Goal: Information Seeking & Learning: Learn about a topic

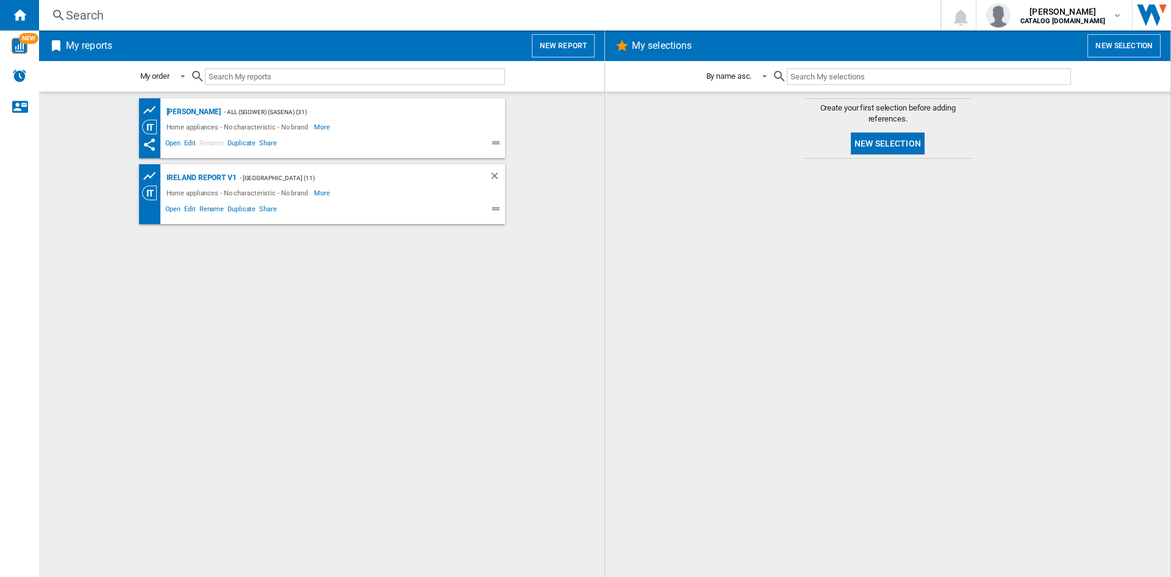
click at [84, 21] on div "Search" at bounding box center [487, 15] width 843 height 17
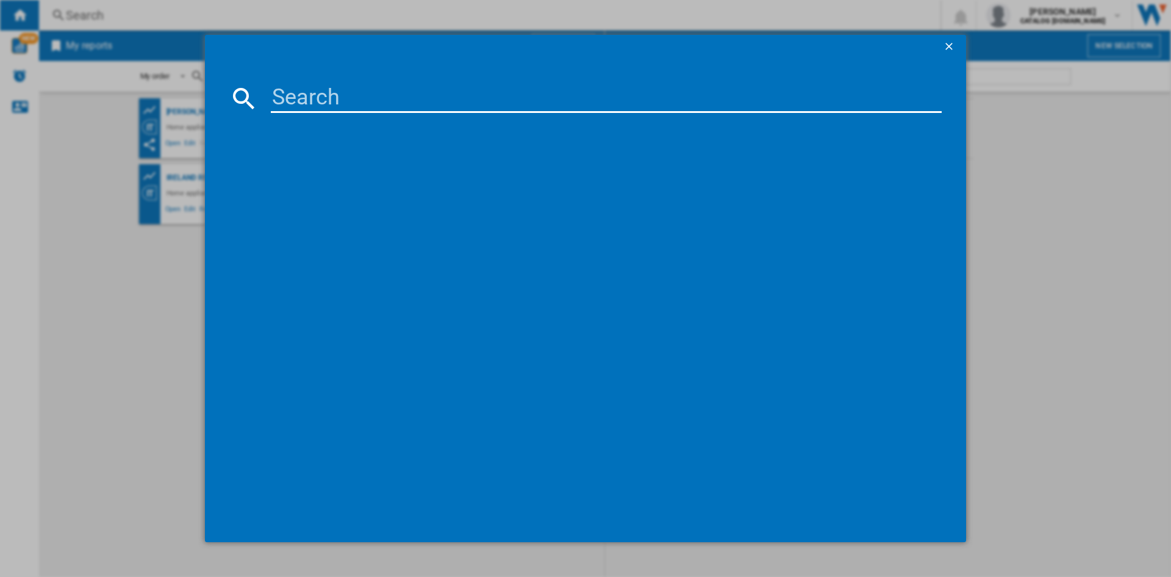
drag, startPoint x: 281, startPoint y: 106, endPoint x: 301, endPoint y: 97, distance: 21.3
click at [282, 105] on input at bounding box center [606, 98] width 671 height 29
paste input "HSFO3T223WXUKN"
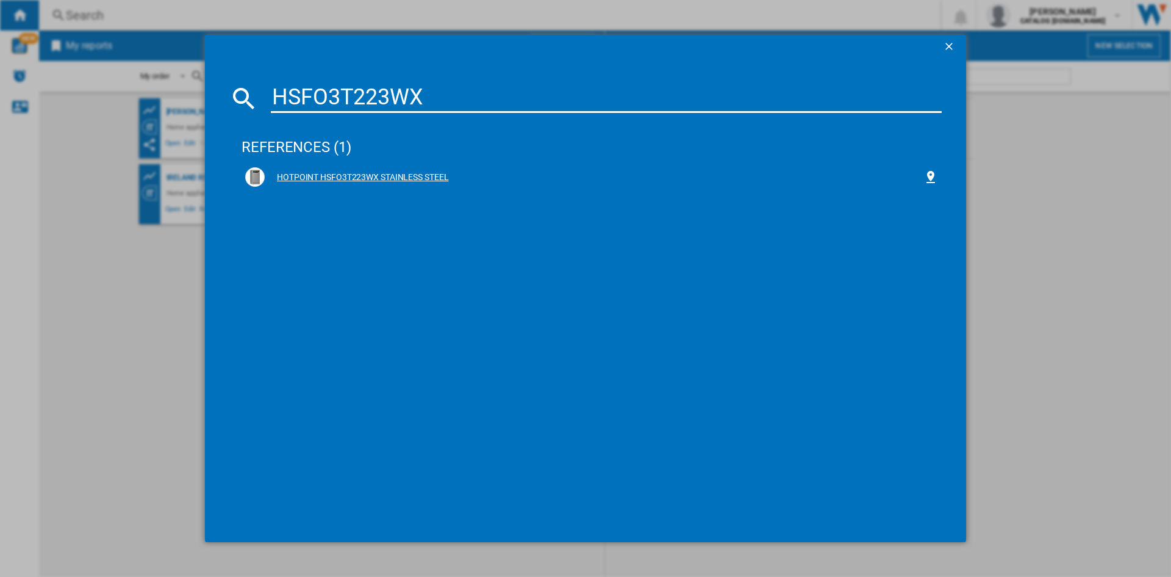
type input "HSFO3T223WX"
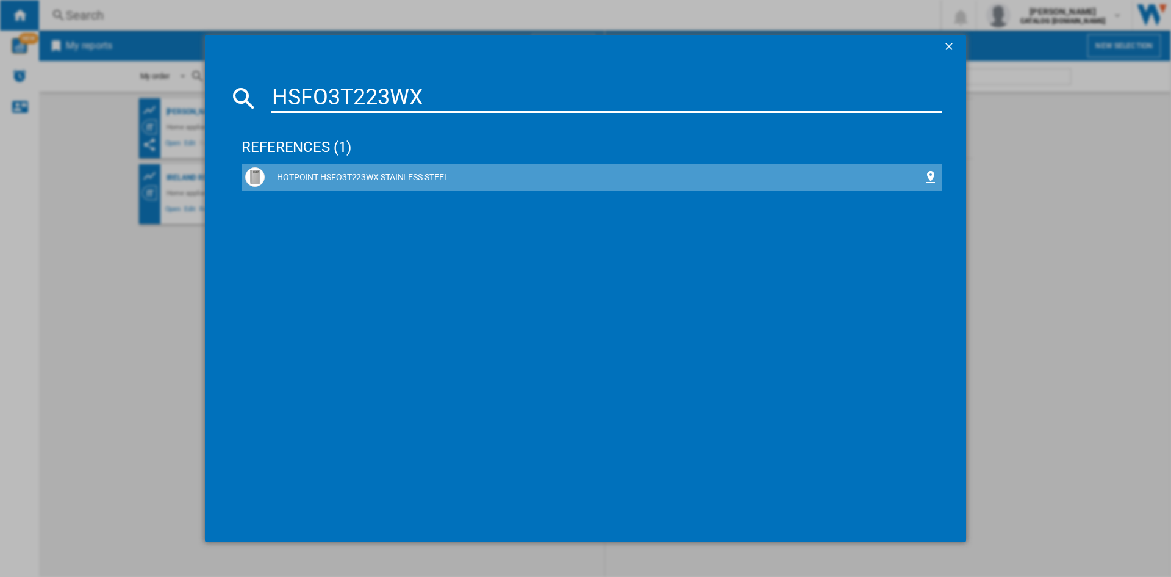
click at [340, 175] on div "HOTPOINT HSFO3T223WX STAINLESS STEEL" at bounding box center [594, 177] width 659 height 12
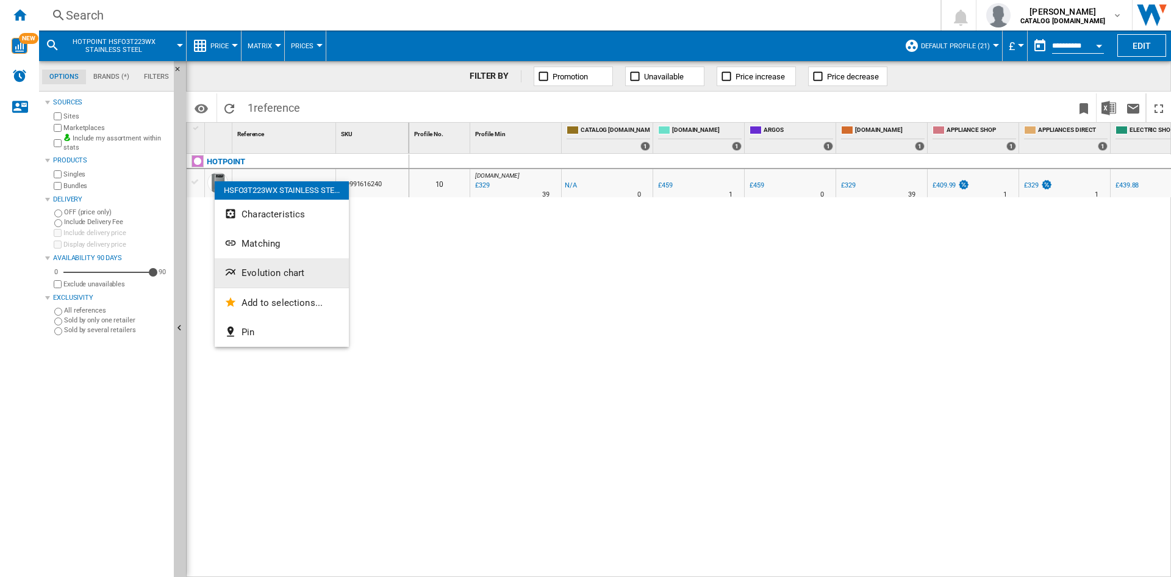
click at [286, 270] on span "Evolution chart" at bounding box center [273, 272] width 63 height 11
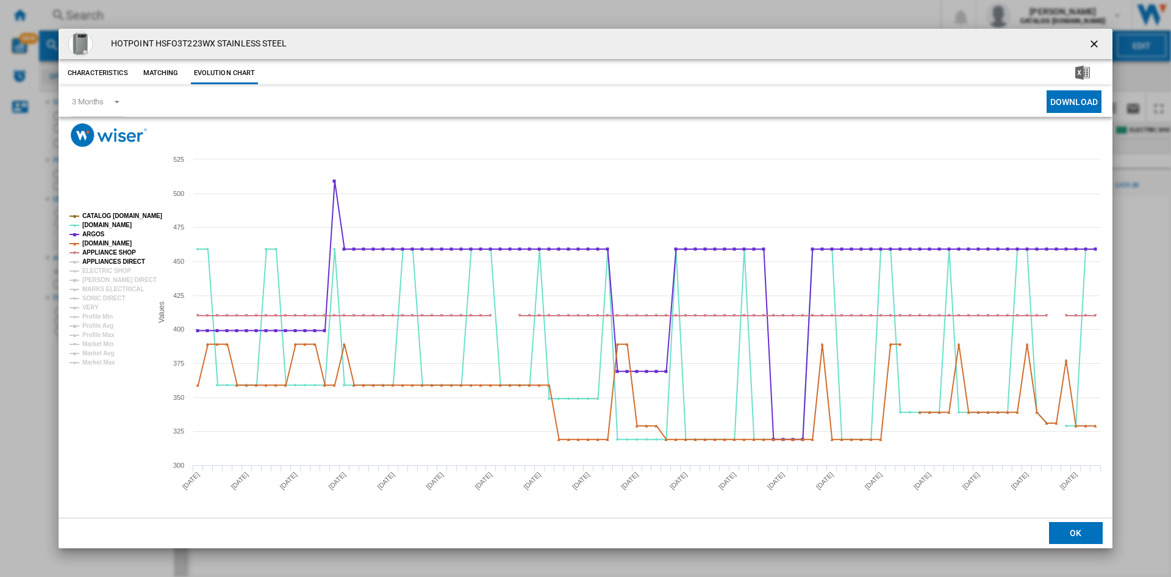
click at [96, 262] on tspan "APPLIANCES DIRECT" at bounding box center [113, 261] width 63 height 7
click at [99, 271] on tspan "ELECTRIC SHOP" at bounding box center [106, 270] width 49 height 7
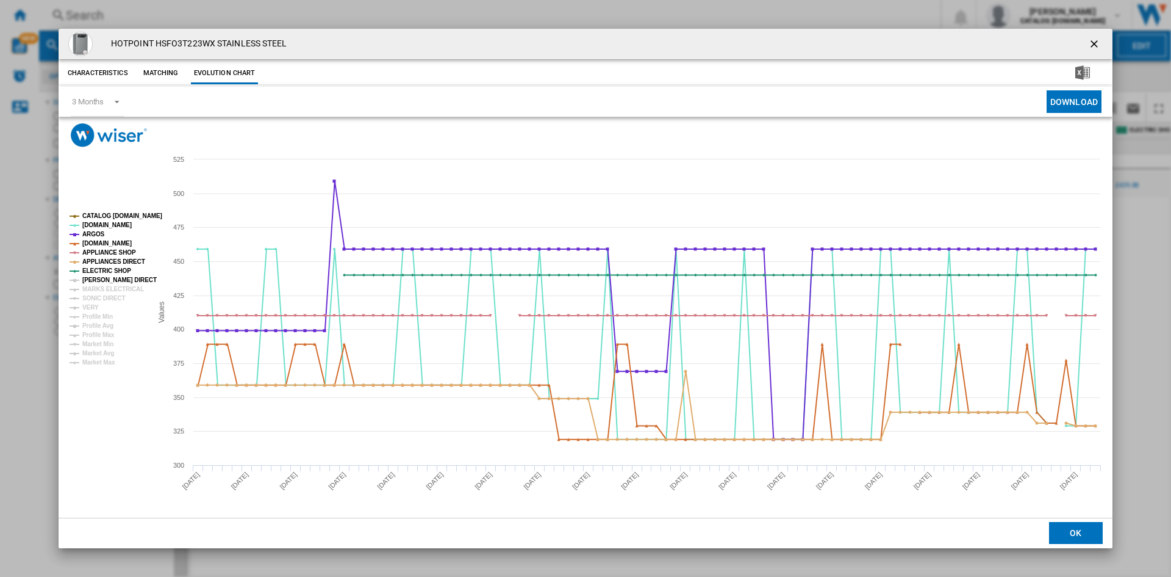
click at [106, 282] on tspan "[PERSON_NAME] DIRECT" at bounding box center [119, 279] width 74 height 7
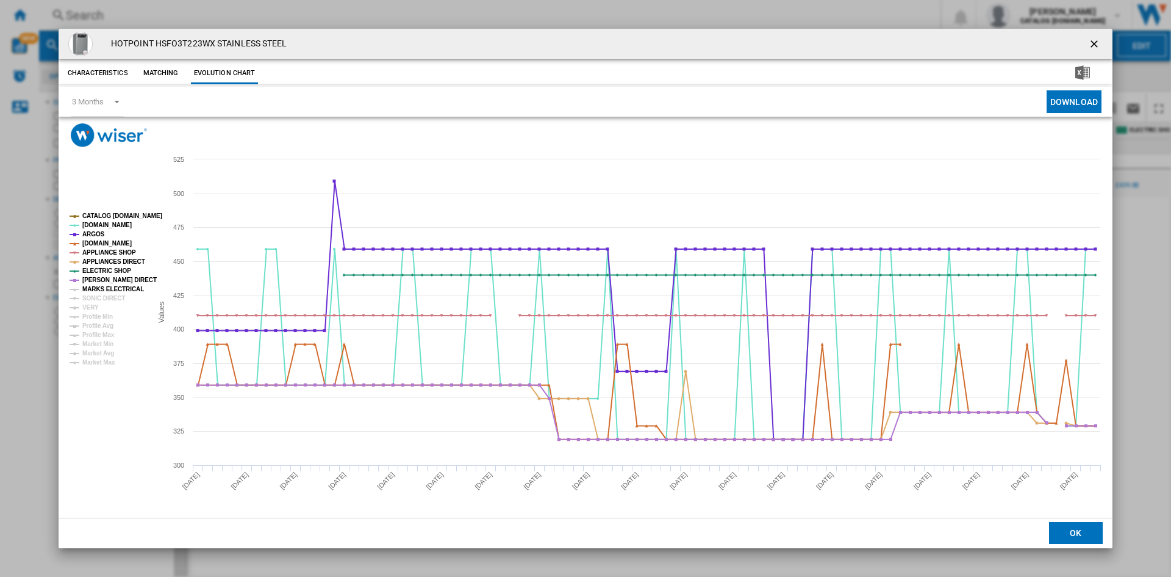
click at [108, 287] on tspan "MARKS ELECTRICAL" at bounding box center [113, 289] width 62 height 7
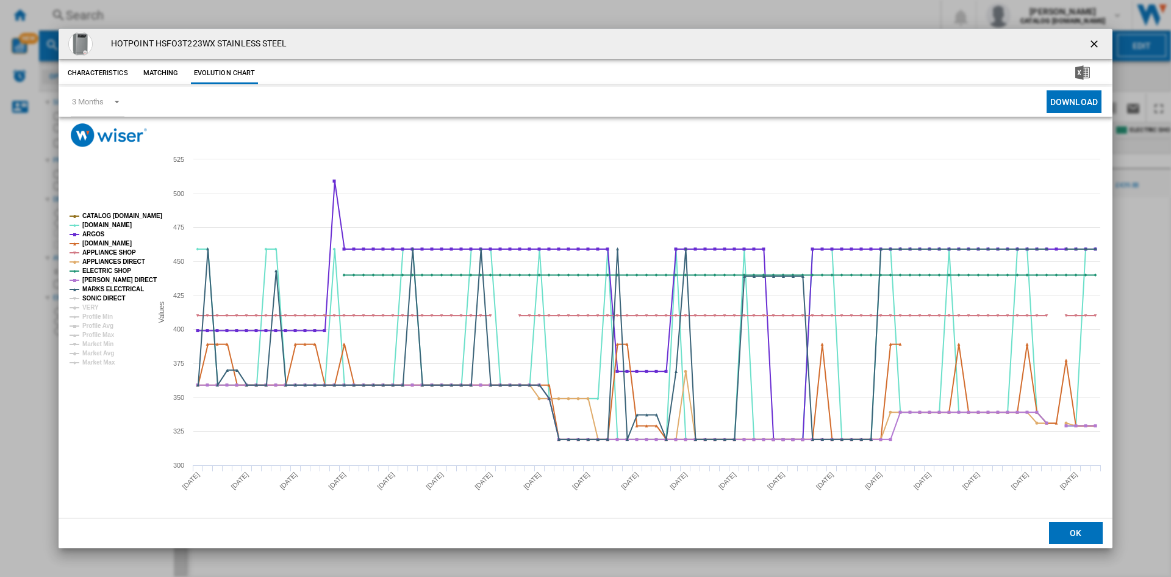
click at [104, 301] on tspan "SONIC DIRECT" at bounding box center [103, 298] width 43 height 7
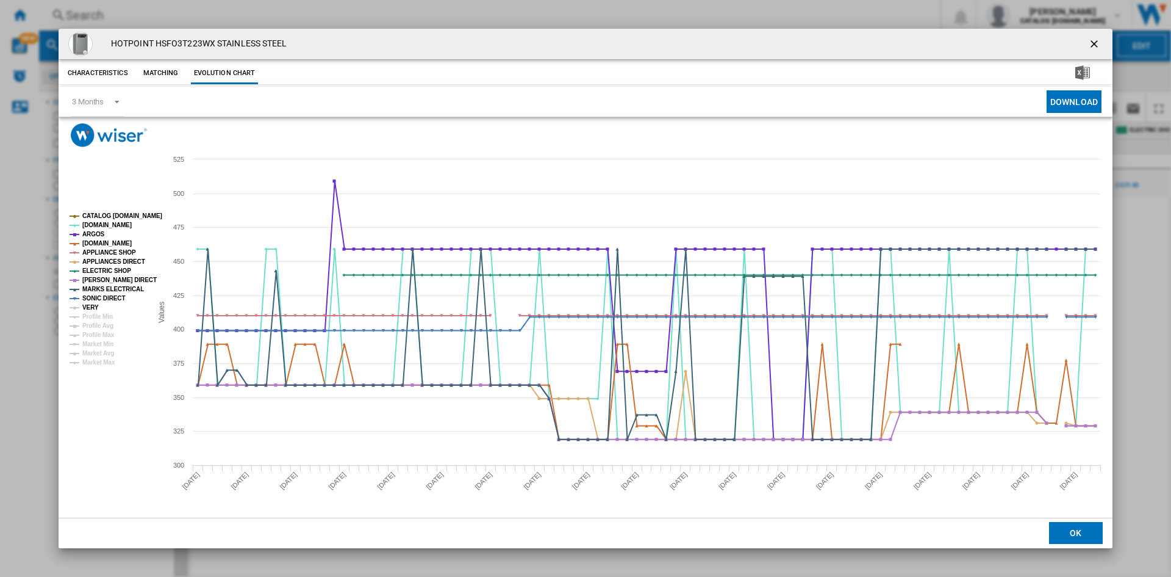
click at [93, 307] on tspan "VERY" at bounding box center [90, 307] width 16 height 7
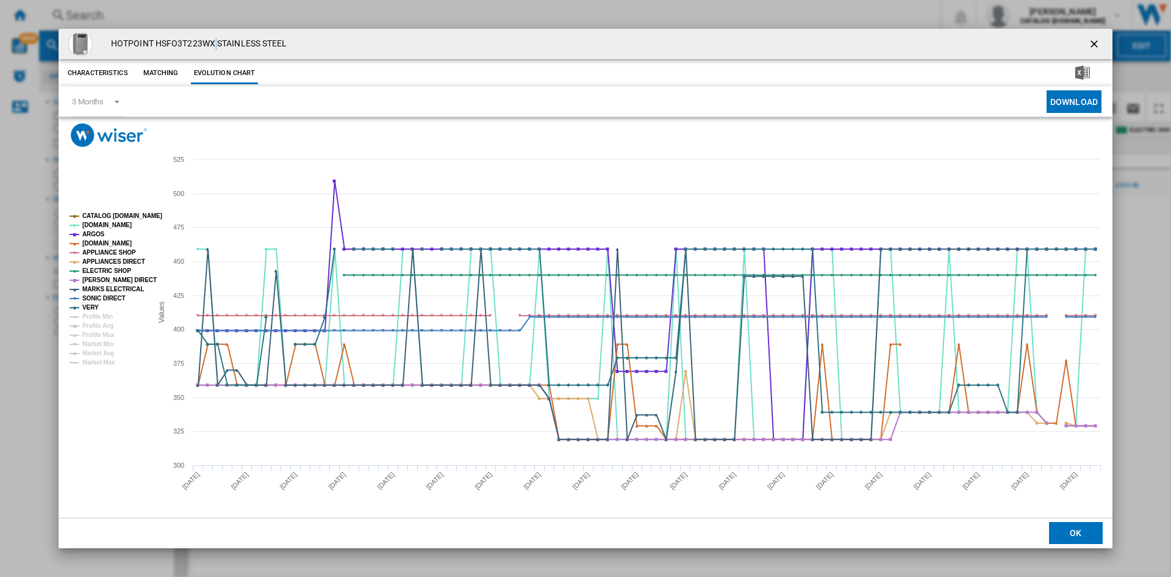
click at [214, 41] on h4 "HOTPOINT HSFO3T223WX STAINLESS STEEL" at bounding box center [196, 44] width 182 height 12
drag, startPoint x: 156, startPoint y: 43, endPoint x: 206, endPoint y: 43, distance: 50.0
click at [206, 43] on h4 "HOTPOINT HSFO3T223WX STAINLESS STEEL" at bounding box center [196, 44] width 182 height 12
copy h4 "HSFO3T223W"
click at [1095, 41] on ng-md-icon "getI18NText('BUTTONS.CLOSE_DIALOG')" at bounding box center [1095, 45] width 15 height 15
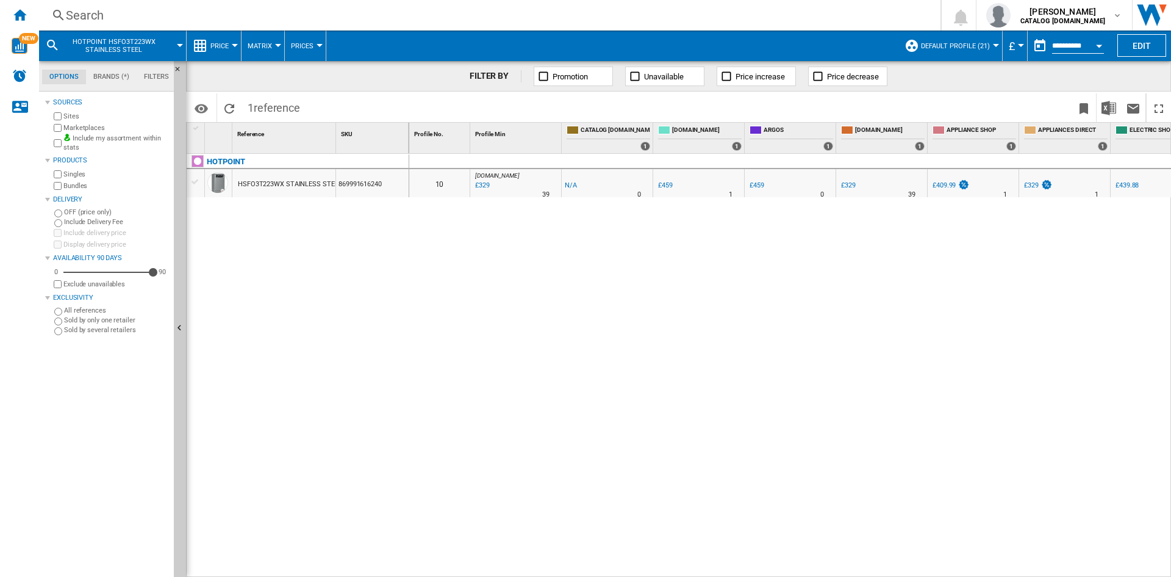
click at [96, 13] on div "Search" at bounding box center [487, 15] width 843 height 17
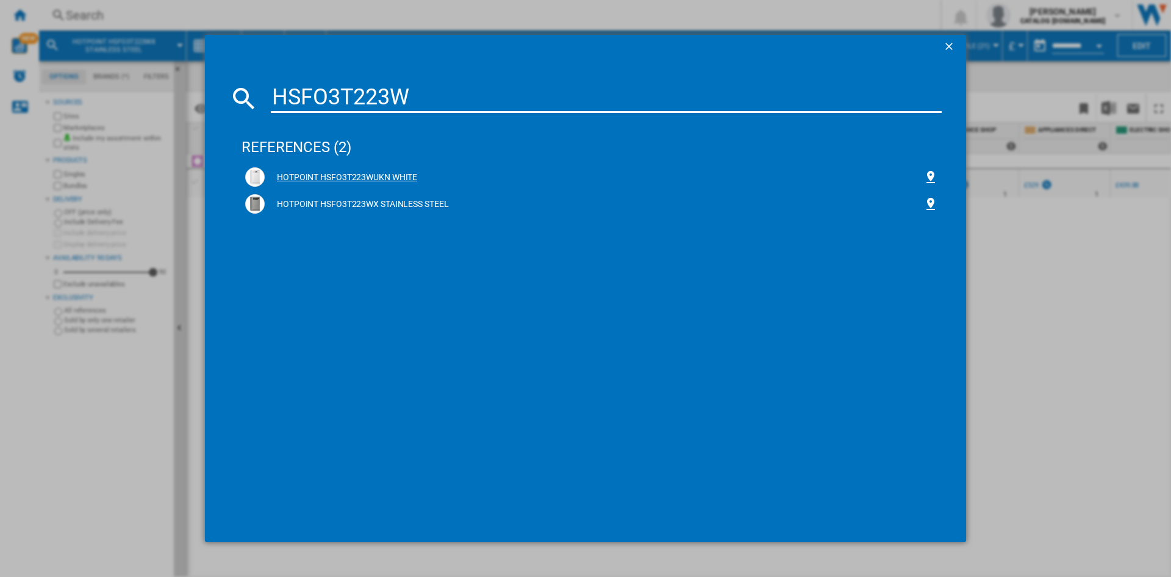
type input "HSFO3T223W"
click at [350, 176] on div "HOTPOINT HSFO3T223WUKN WHITE" at bounding box center [594, 177] width 659 height 12
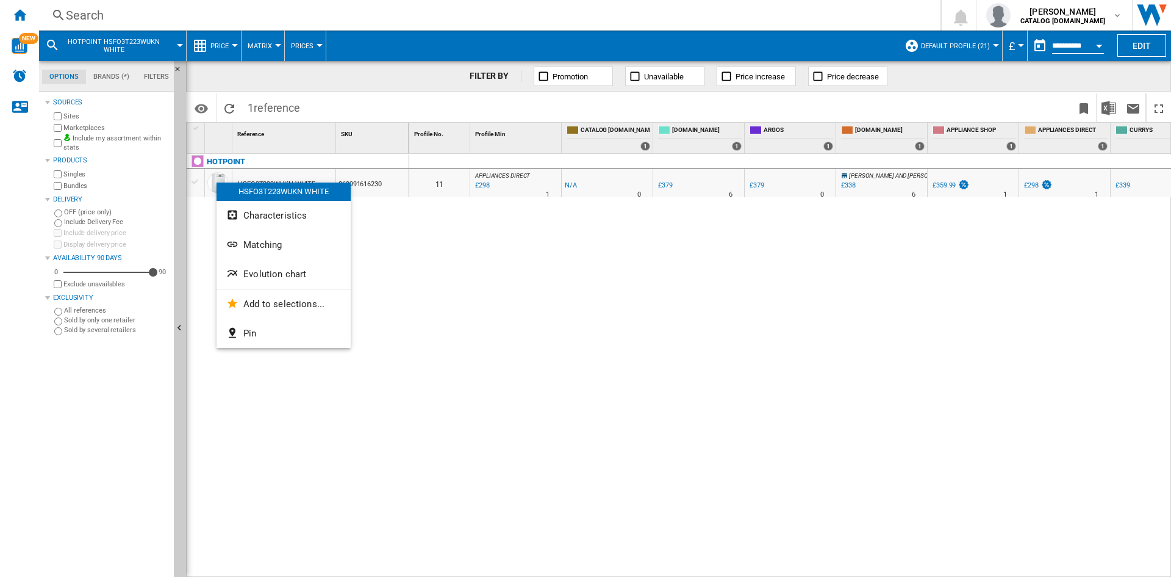
click at [277, 277] on span "Evolution chart" at bounding box center [274, 273] width 63 height 11
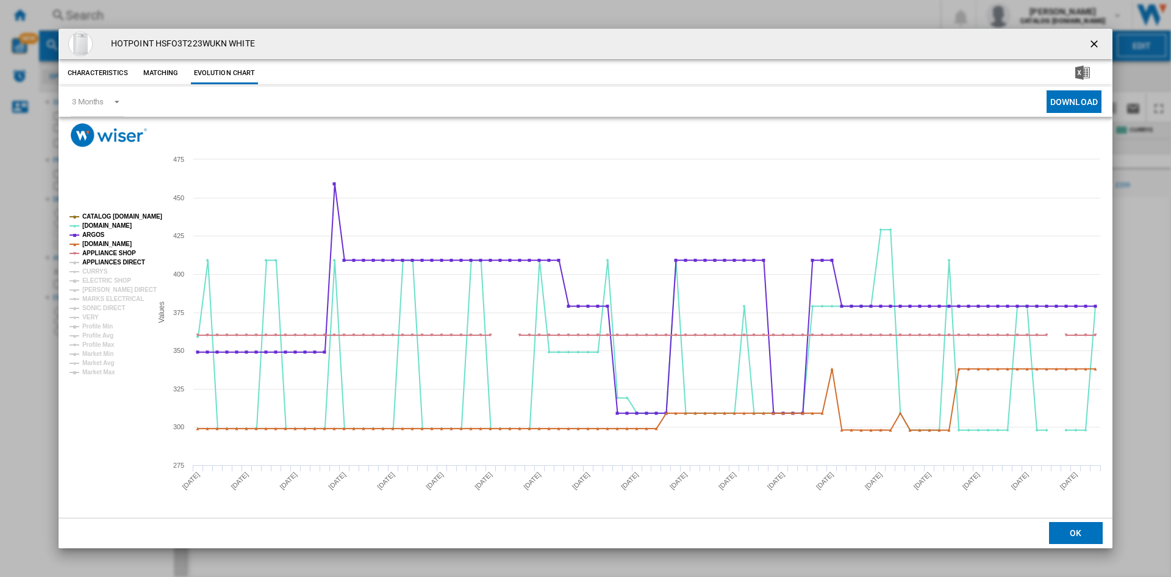
drag, startPoint x: 104, startPoint y: 261, endPoint x: 99, endPoint y: 271, distance: 11.5
click at [104, 262] on tspan "APPLIANCES DIRECT" at bounding box center [113, 262] width 63 height 7
click at [98, 273] on tspan "CURRYS" at bounding box center [95, 271] width 26 height 7
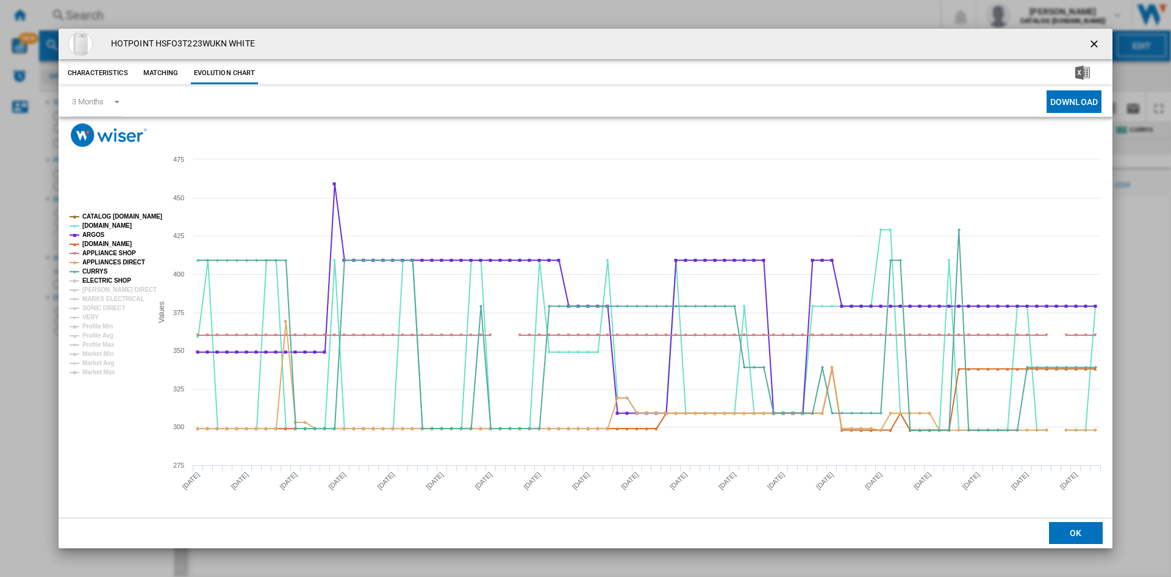
click at [101, 280] on tspan "ELECTRIC SHOP" at bounding box center [106, 280] width 49 height 7
click at [96, 289] on tspan "[PERSON_NAME] DIRECT" at bounding box center [119, 289] width 74 height 7
click at [98, 299] on tspan "MARKS ELECTRICAL" at bounding box center [113, 298] width 62 height 7
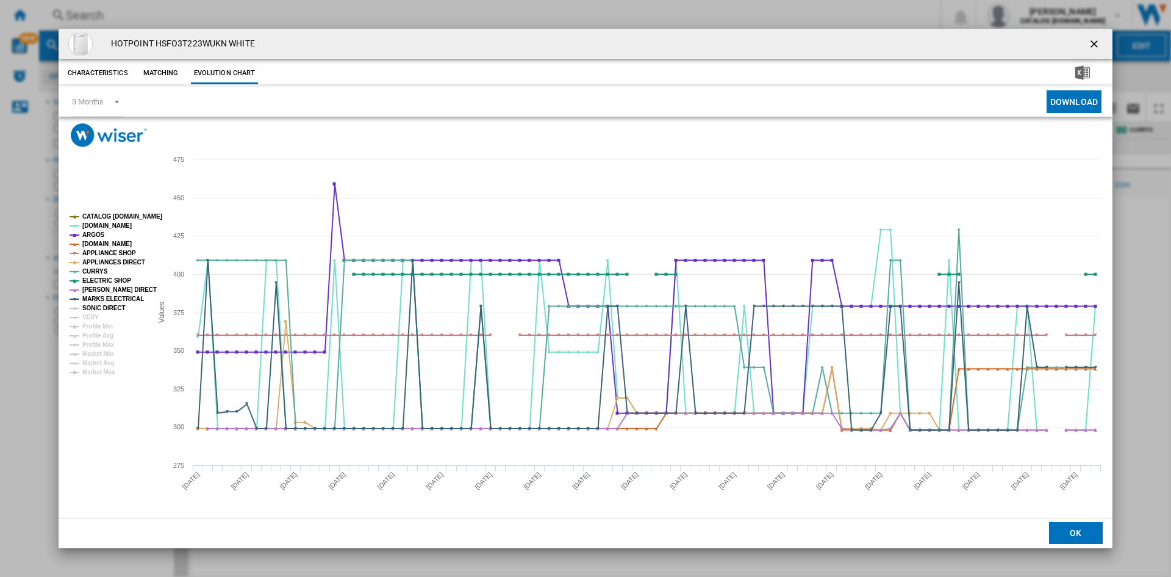
click at [94, 308] on tspan "SONIC DIRECT" at bounding box center [103, 307] width 43 height 7
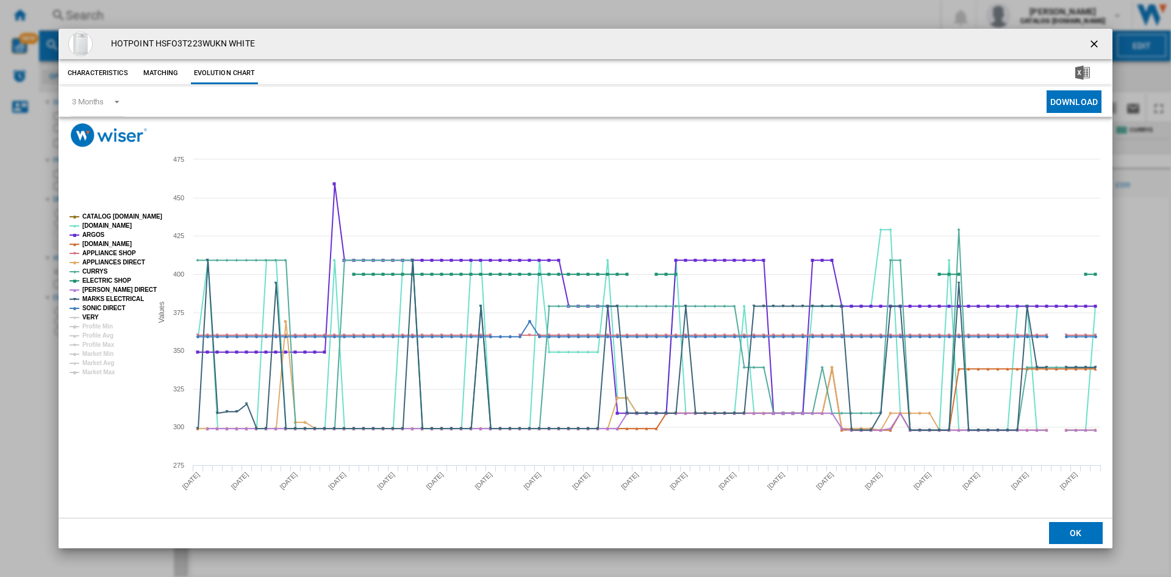
click at [88, 318] on tspan "VERY" at bounding box center [90, 317] width 16 height 7
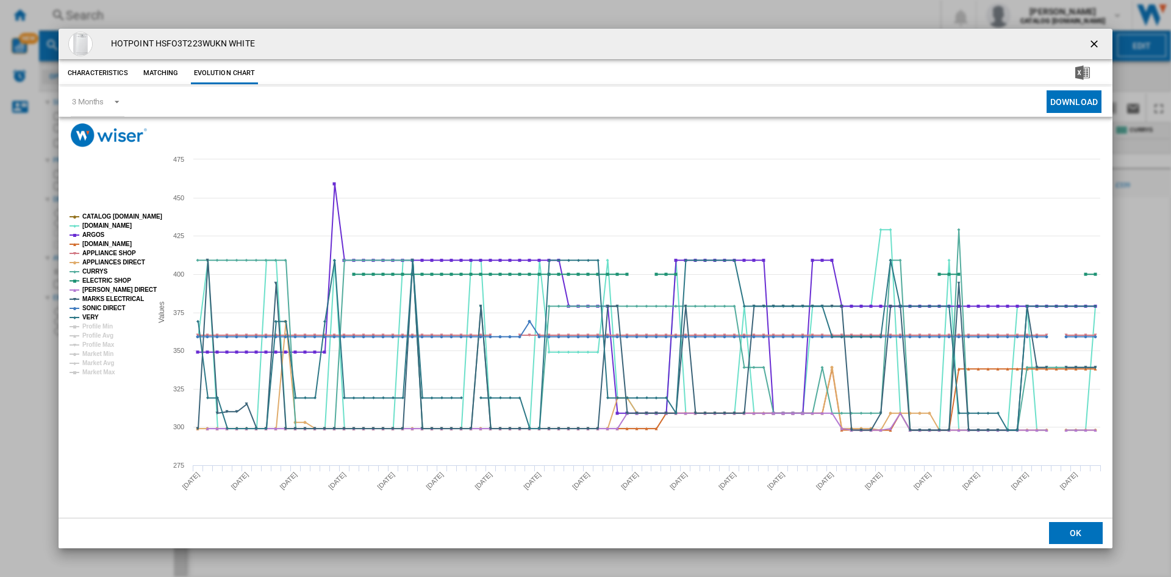
click at [269, 39] on div "HOTPOINT HSFO3T223WUKN WHITE" at bounding box center [586, 44] width 1054 height 31
click at [1096, 41] on ng-md-icon "getI18NText('BUTTONS.CLOSE_DIALOG')" at bounding box center [1095, 45] width 15 height 15
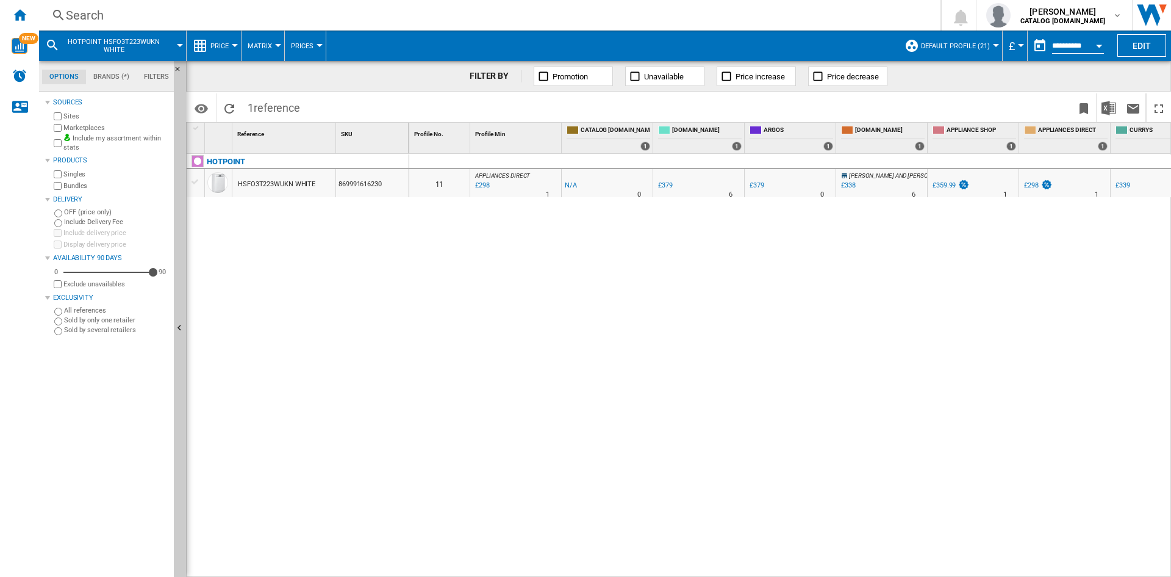
click at [86, 13] on div "Search" at bounding box center [487, 15] width 843 height 17
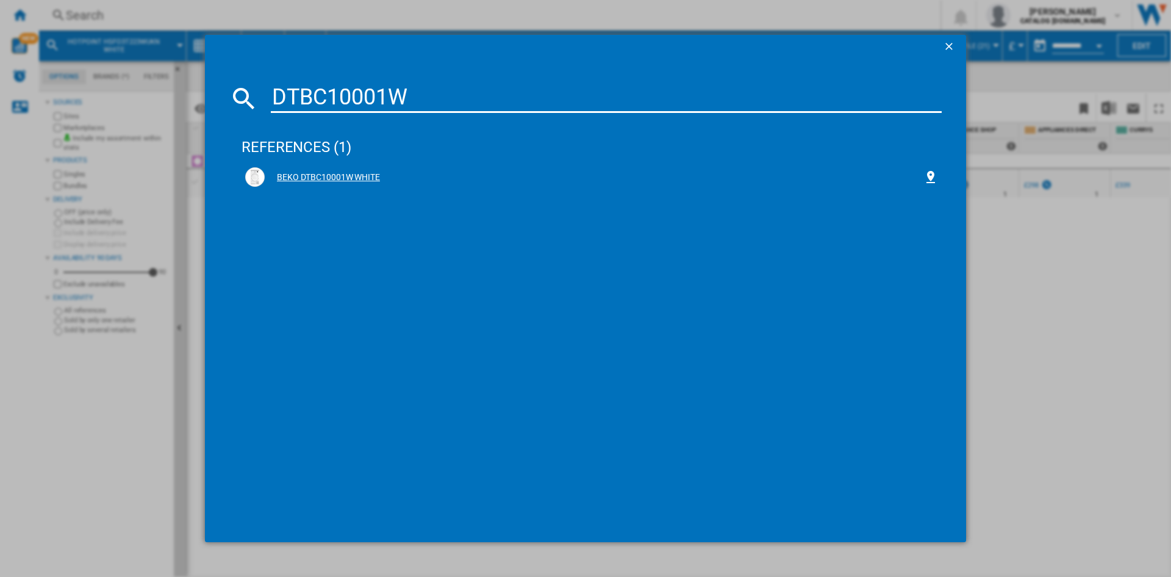
type input "DTBC10001W"
click at [331, 179] on div "BEKO DTBC10001W WHITE" at bounding box center [594, 177] width 659 height 12
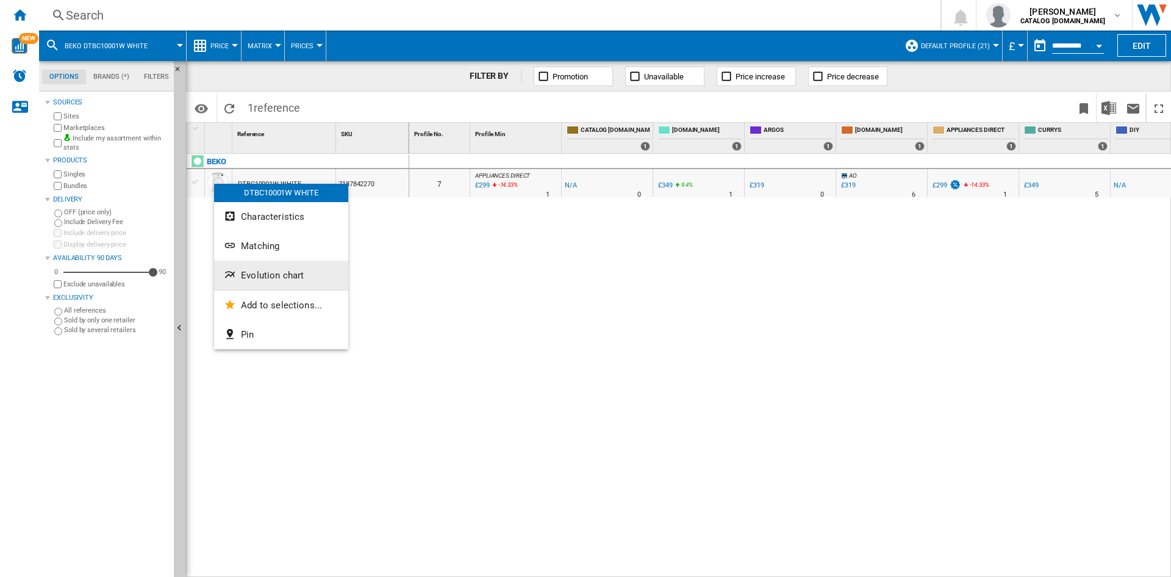
click at [279, 276] on span "Evolution chart" at bounding box center [272, 275] width 63 height 11
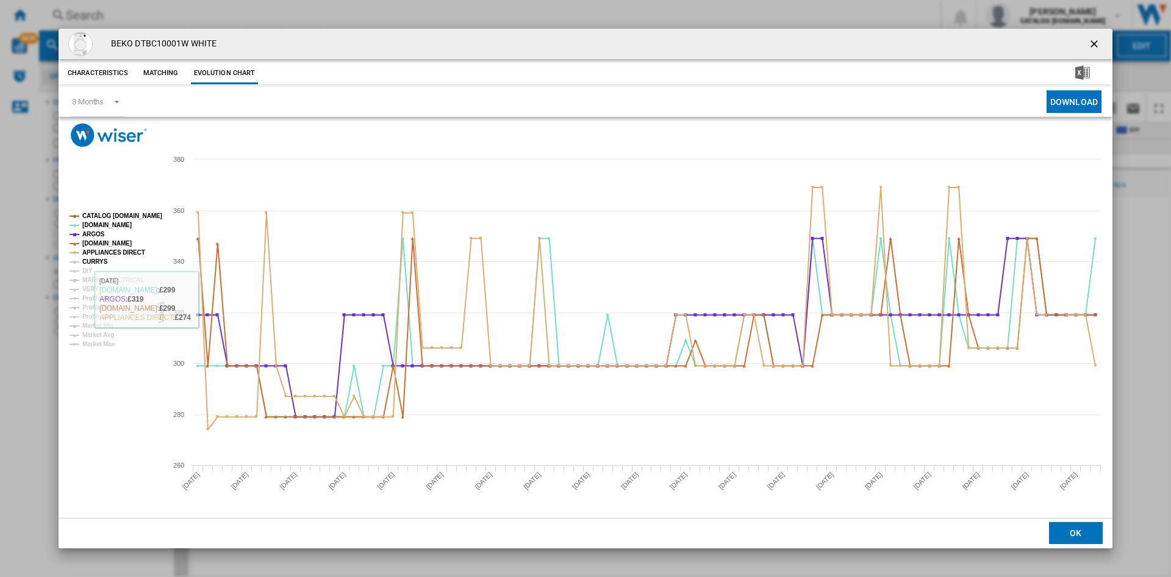
click at [85, 262] on tspan "CURRYS" at bounding box center [95, 261] width 26 height 7
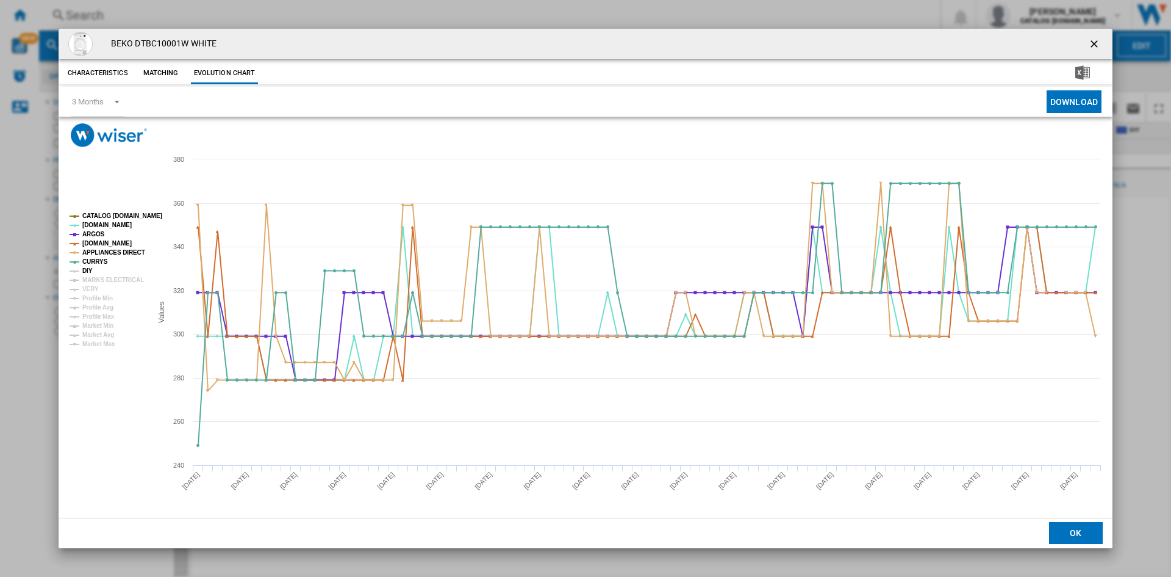
click at [84, 272] on tspan "DIY" at bounding box center [87, 270] width 10 height 7
click at [88, 278] on tspan "MARKS ELECTRICAL" at bounding box center [113, 279] width 62 height 7
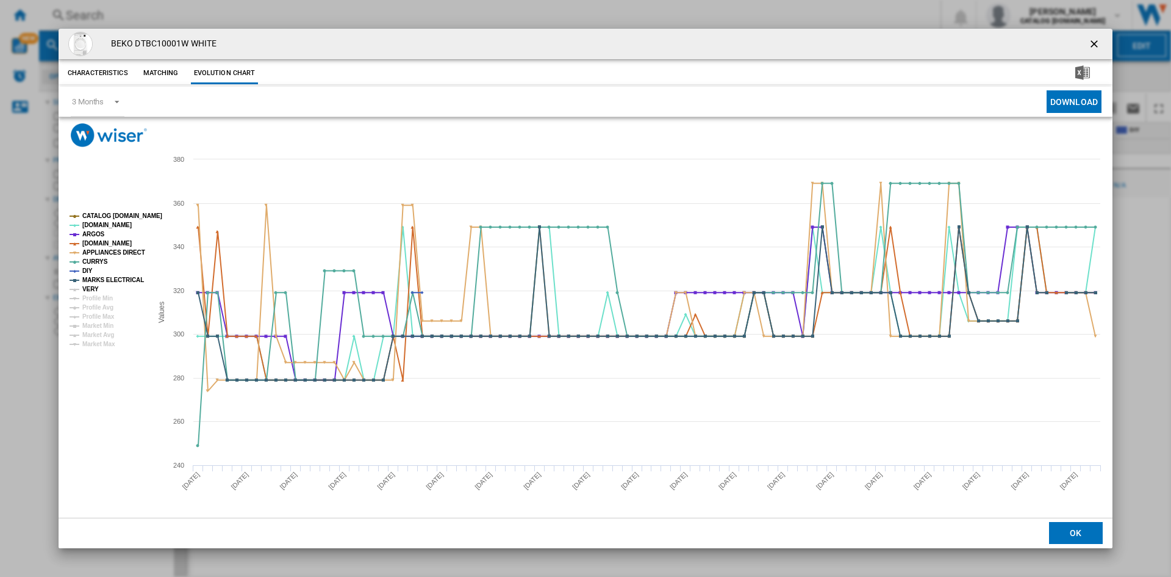
click at [90, 289] on tspan "VERY" at bounding box center [90, 289] width 16 height 7
